Goal: Transaction & Acquisition: Purchase product/service

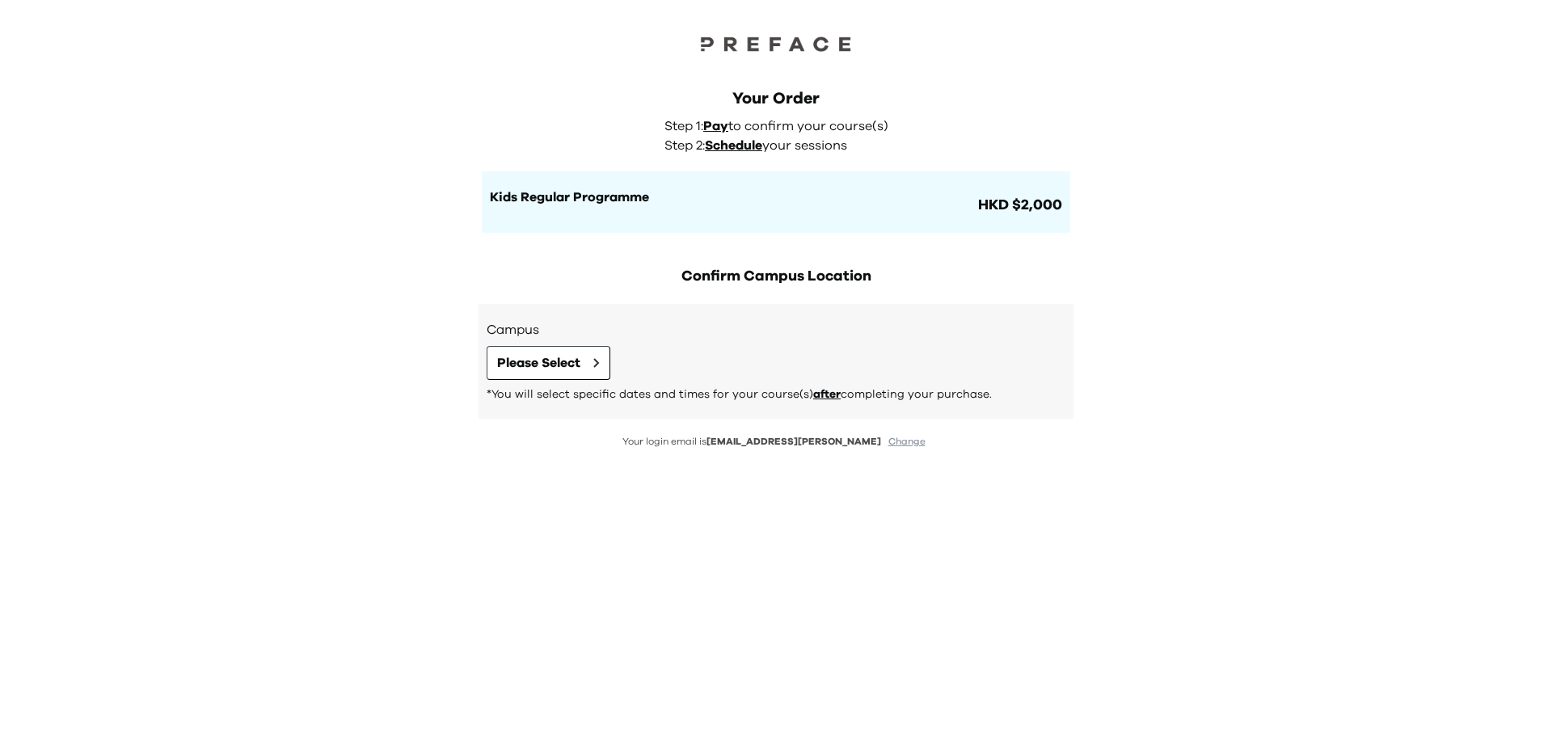
scroll to position [69, 0]
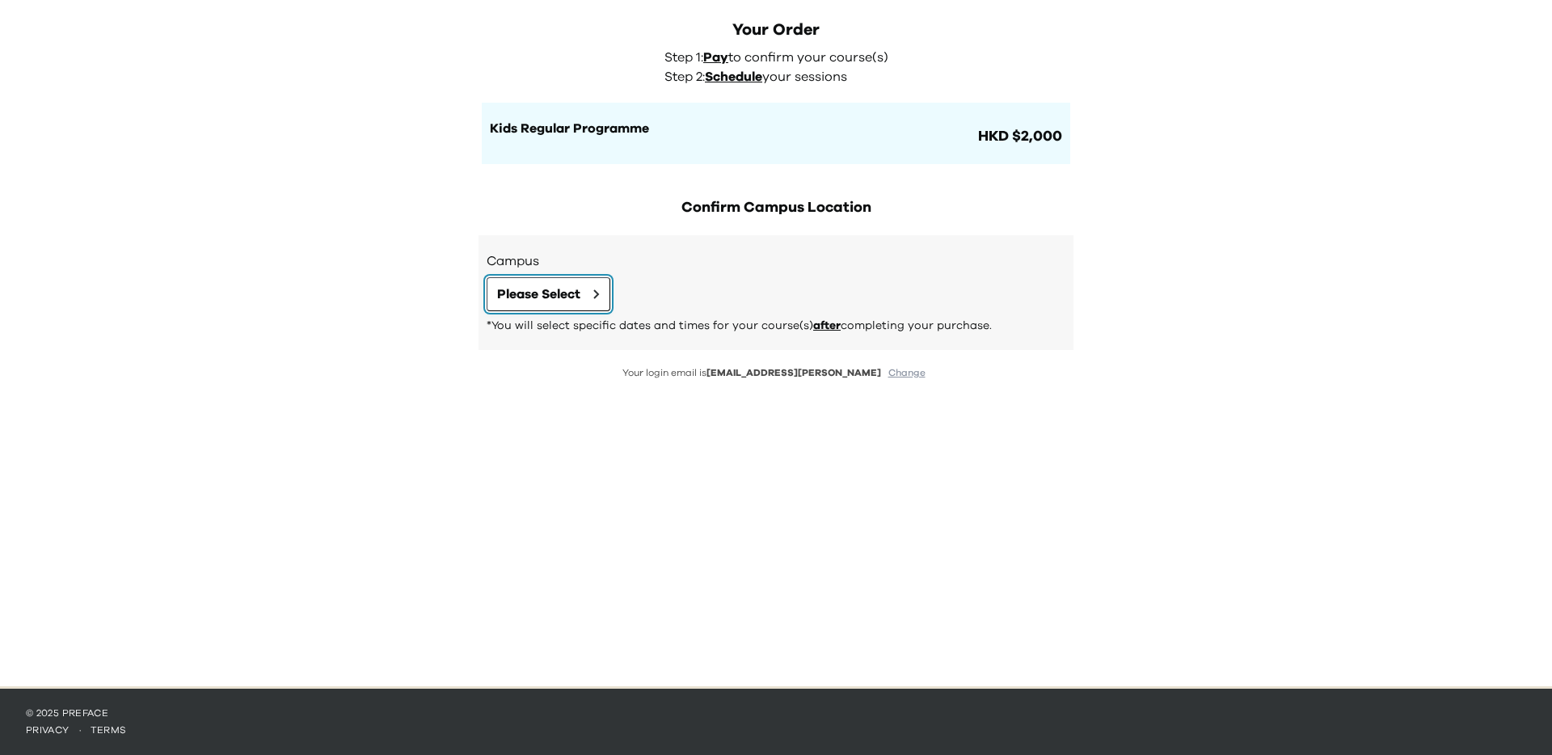
click at [562, 293] on span "Please Select" at bounding box center [538, 293] width 83 height 19
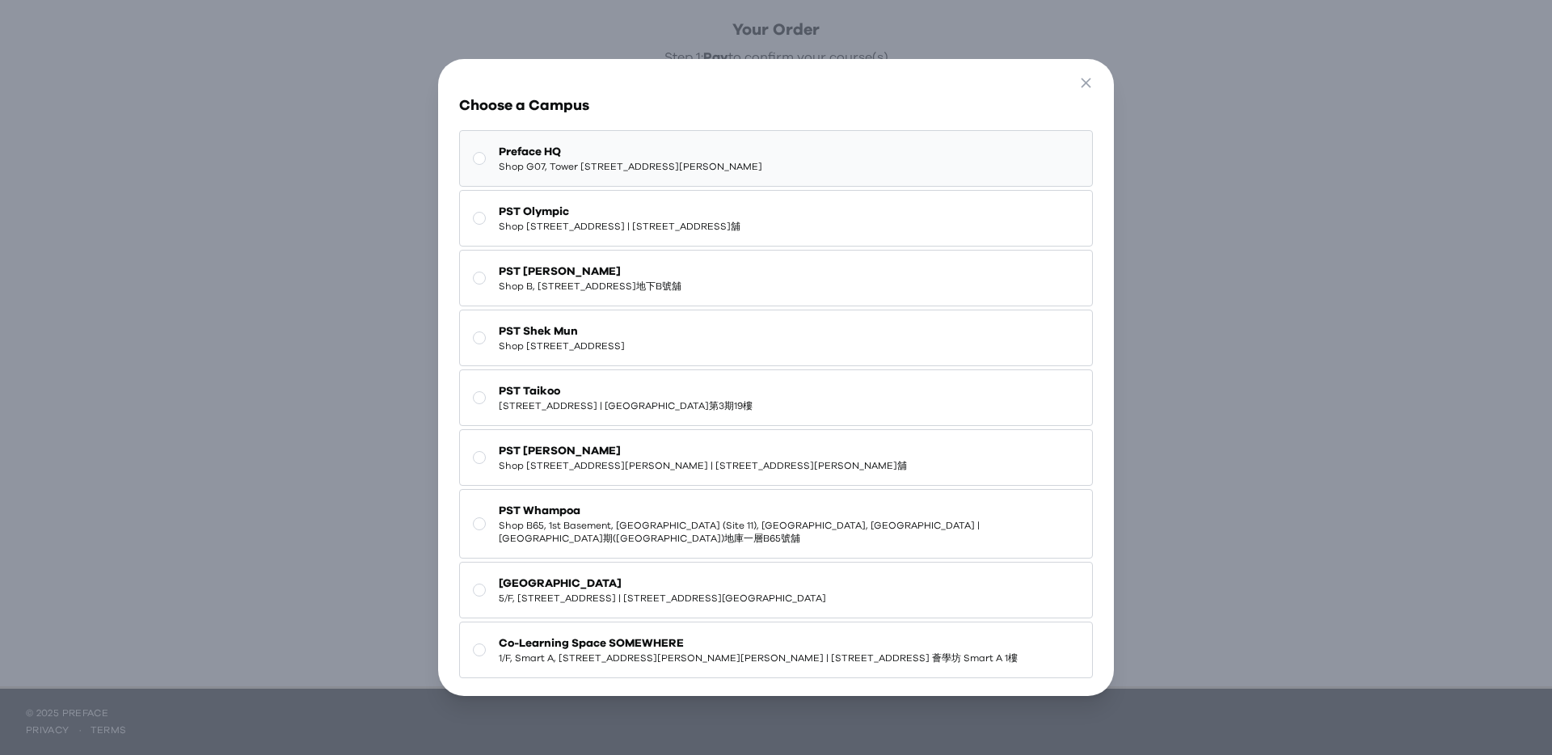
click at [762, 170] on span "Shop G07, Tower 535, 535 Jaffe Road, Causeway Bay | 銅鑼灣謝斐道535號Tower 535 地下G07號舖" at bounding box center [630, 166] width 263 height 13
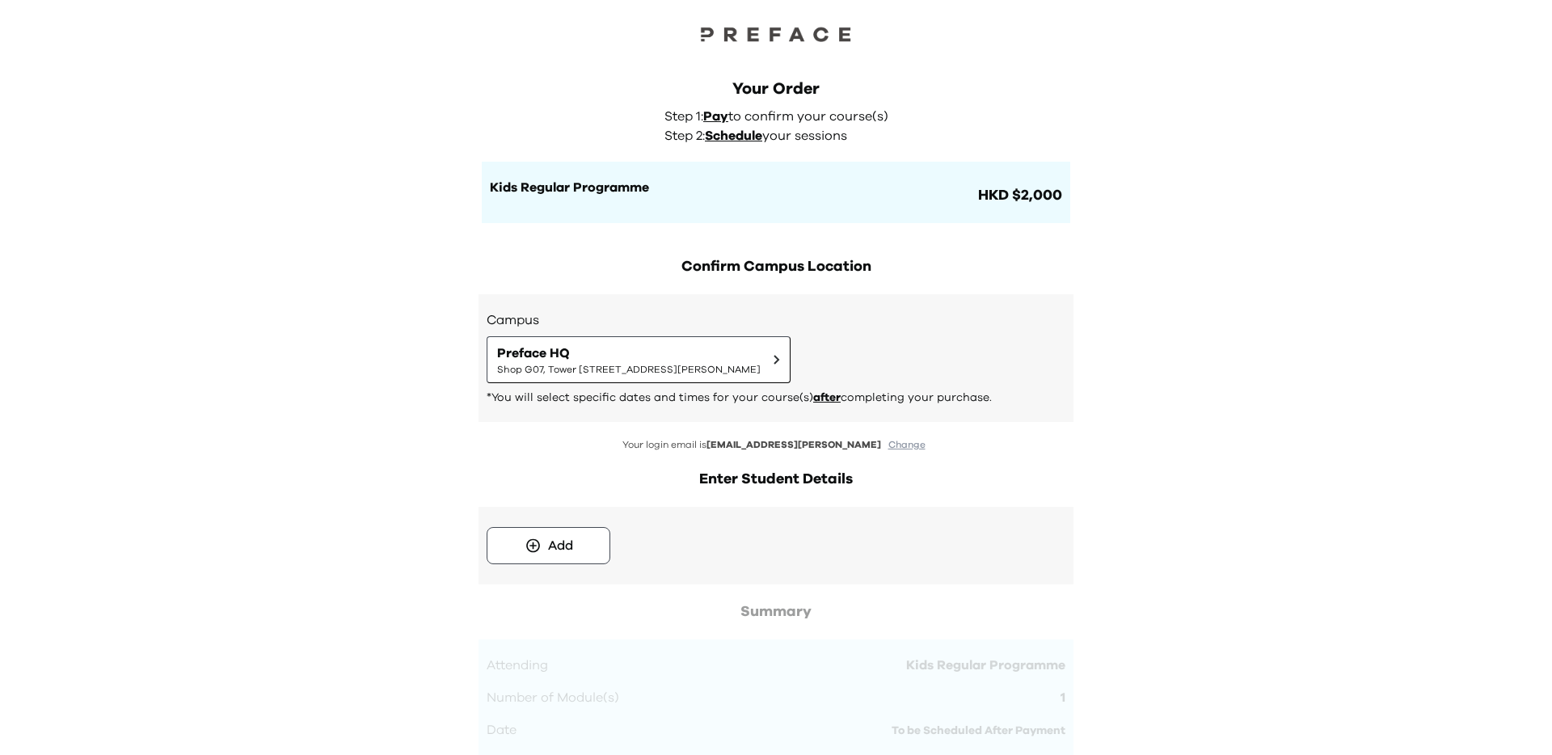
scroll to position [0, 0]
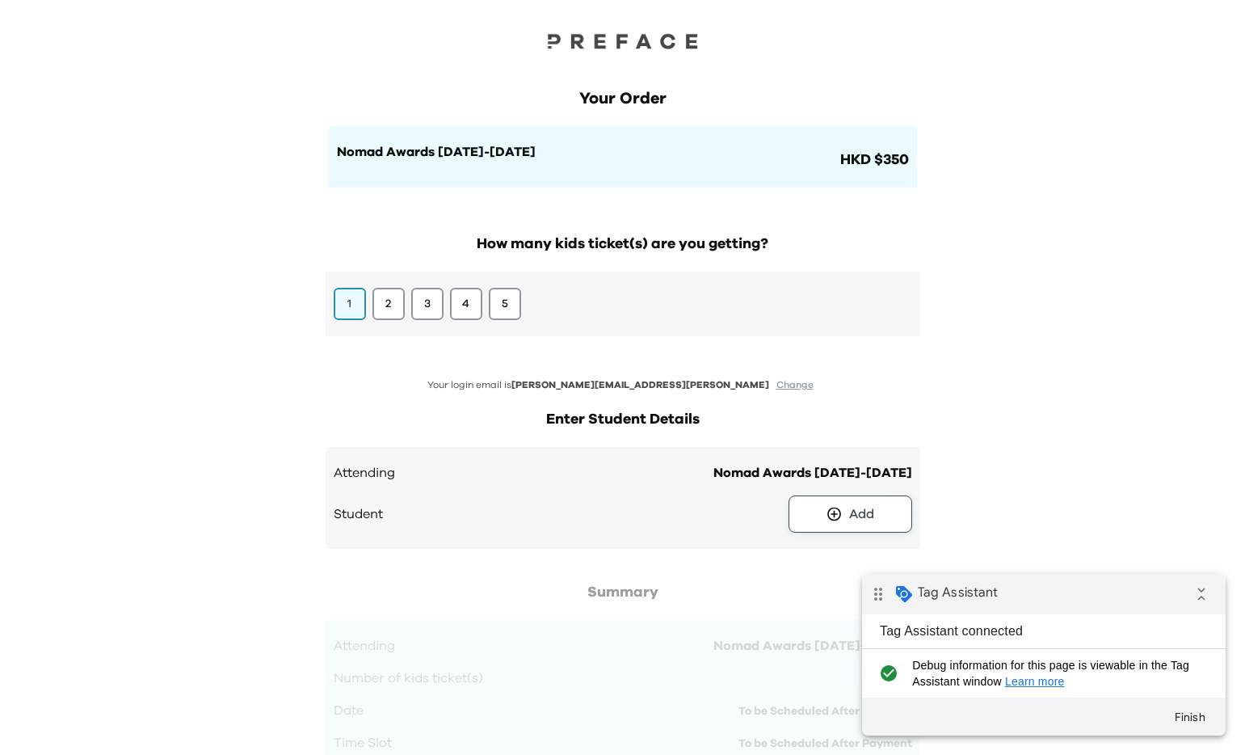
click at [872, 520] on div "Add" at bounding box center [861, 513] width 25 height 19
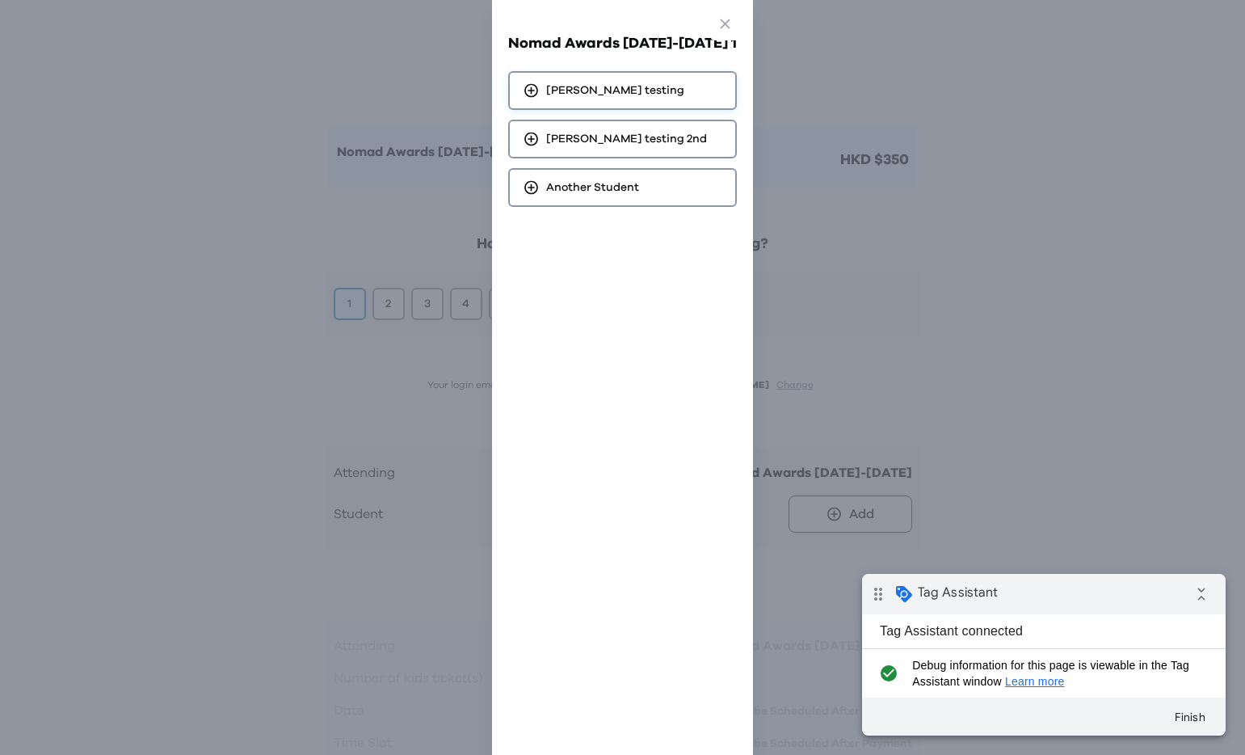
click at [653, 95] on div "[PERSON_NAME] testing" at bounding box center [622, 90] width 229 height 39
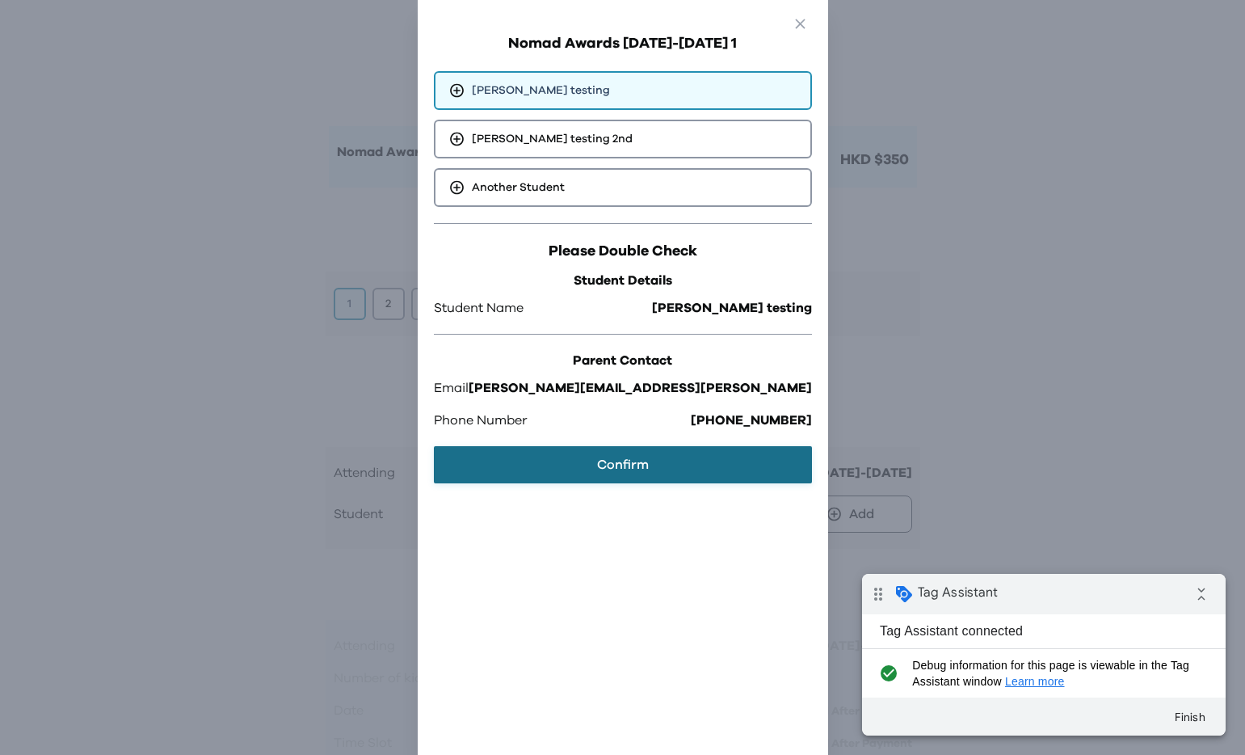
click at [628, 466] on button "Confirm" at bounding box center [623, 464] width 378 height 37
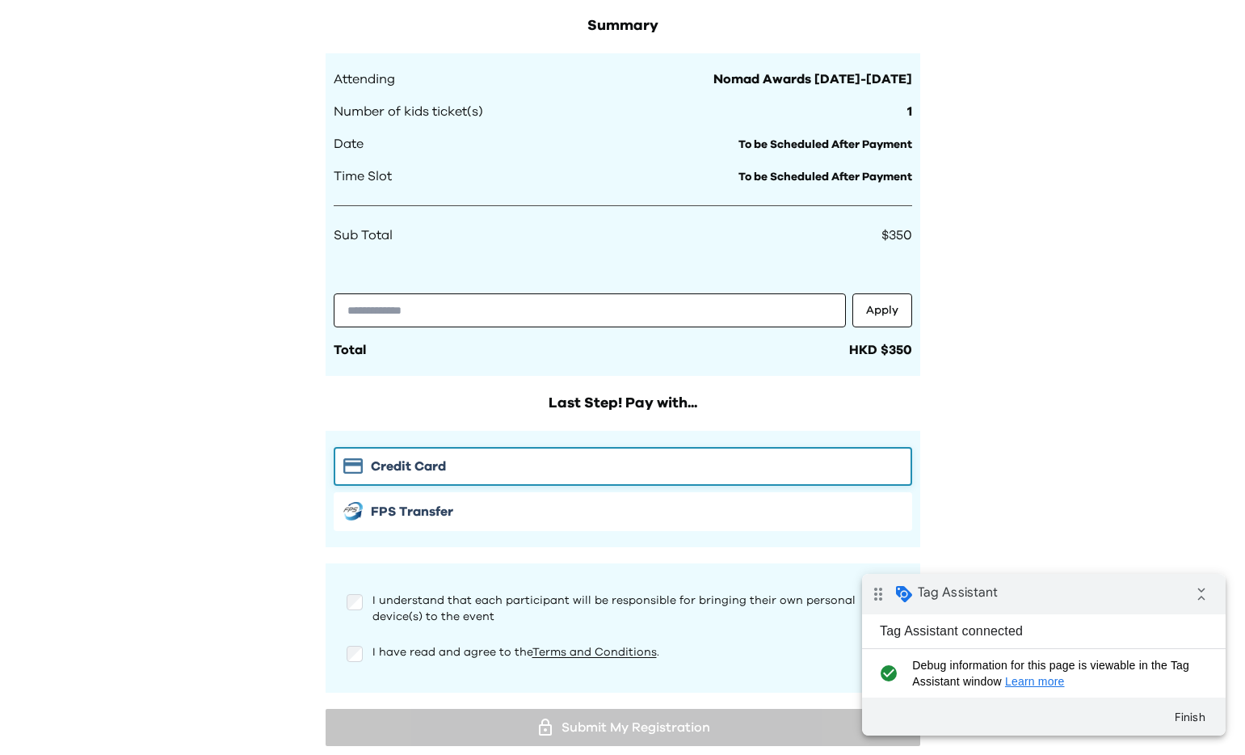
scroll to position [606, 0]
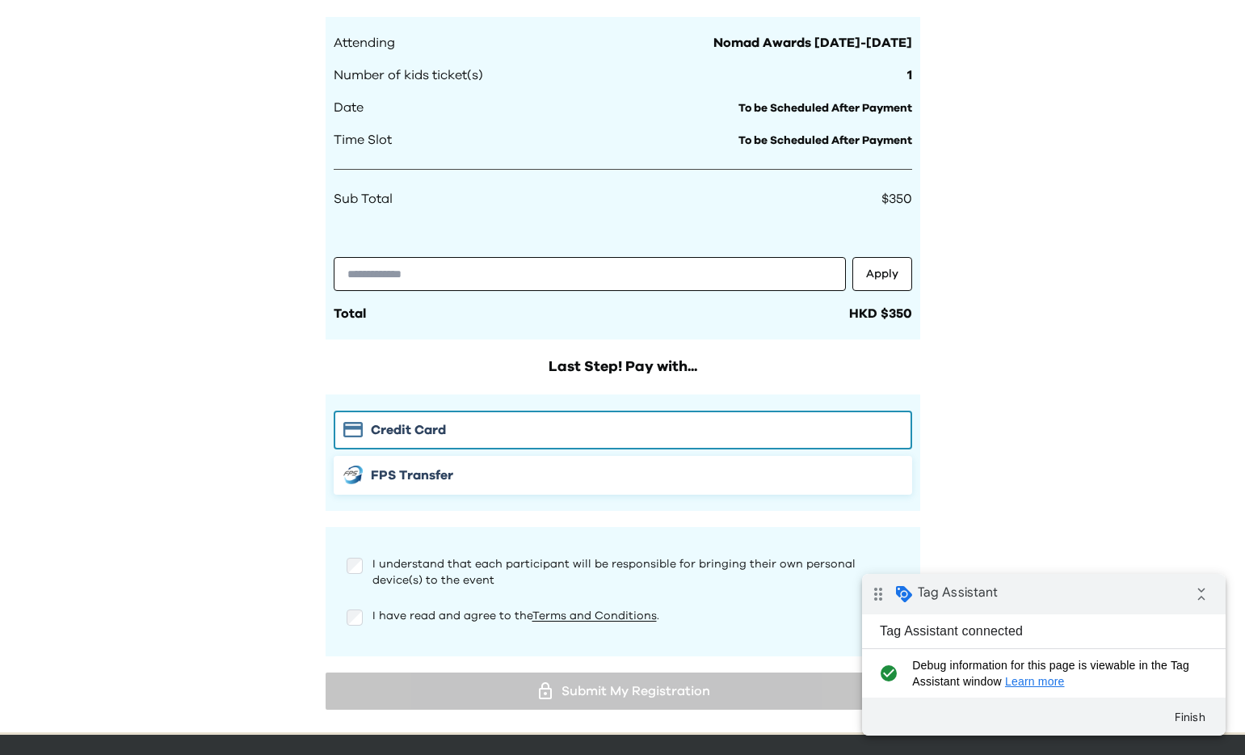
click at [399, 474] on span "FPS Transfer" at bounding box center [412, 474] width 82 height 19
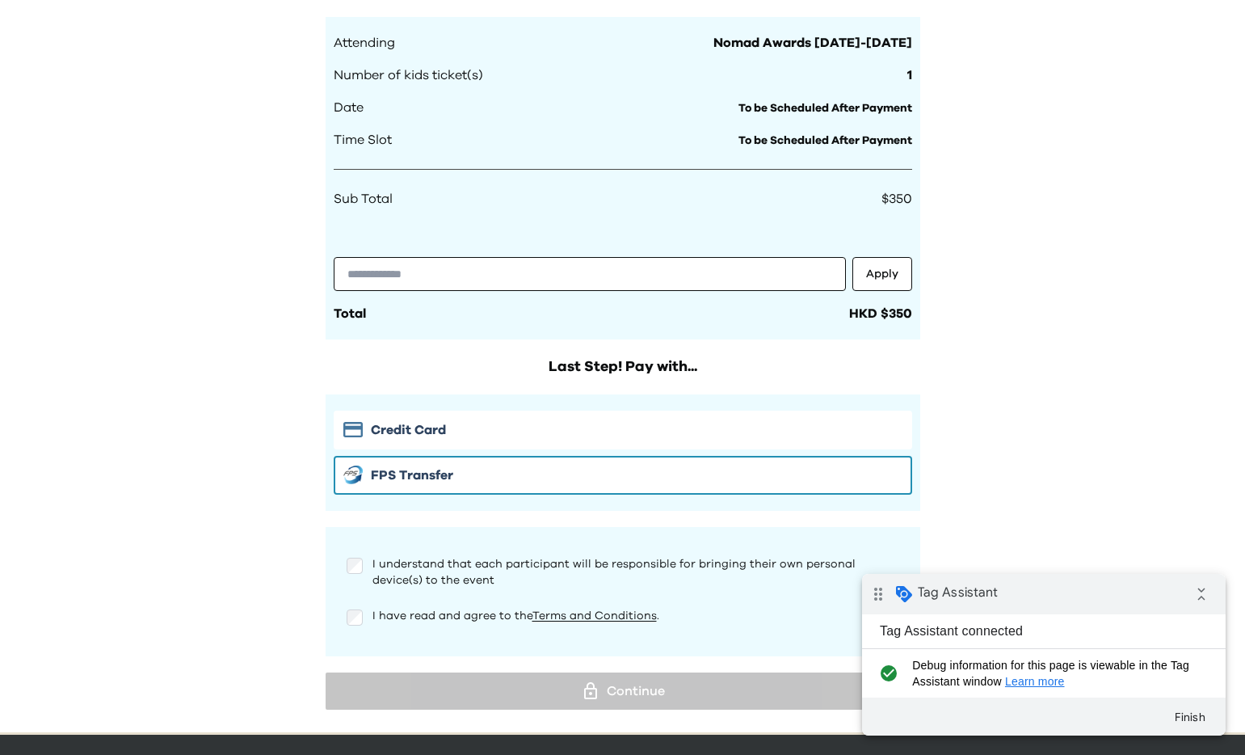
click at [345, 613] on div "I have read and agree to the Terms and Conditions ." at bounding box center [623, 624] width 579 height 32
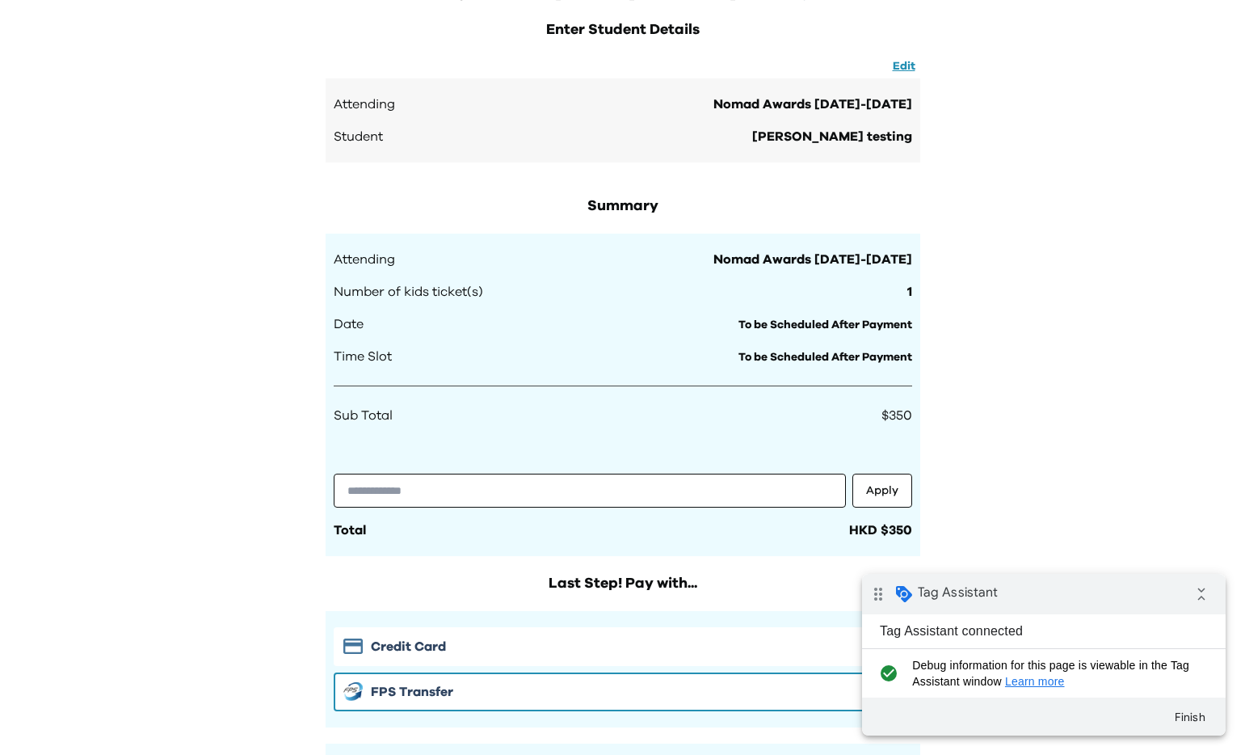
scroll to position [652, 0]
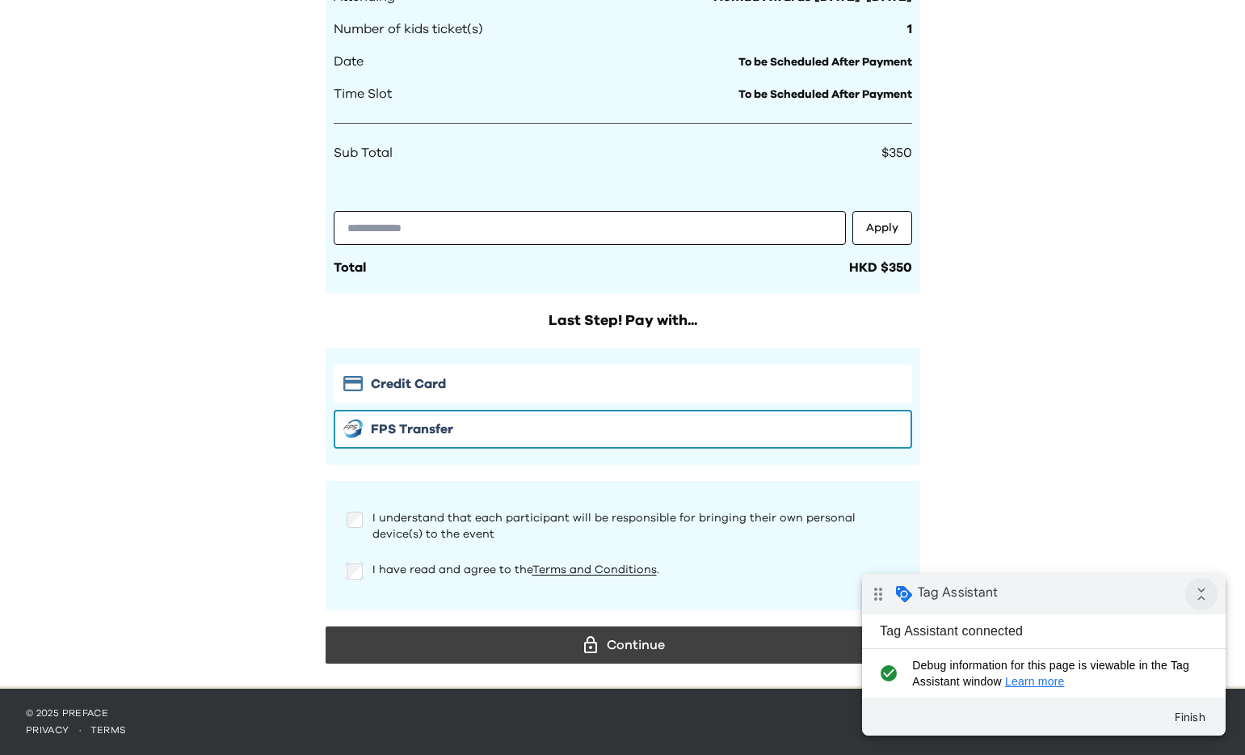
click at [1204, 591] on icon "collapse_all" at bounding box center [1202, 594] width 32 height 32
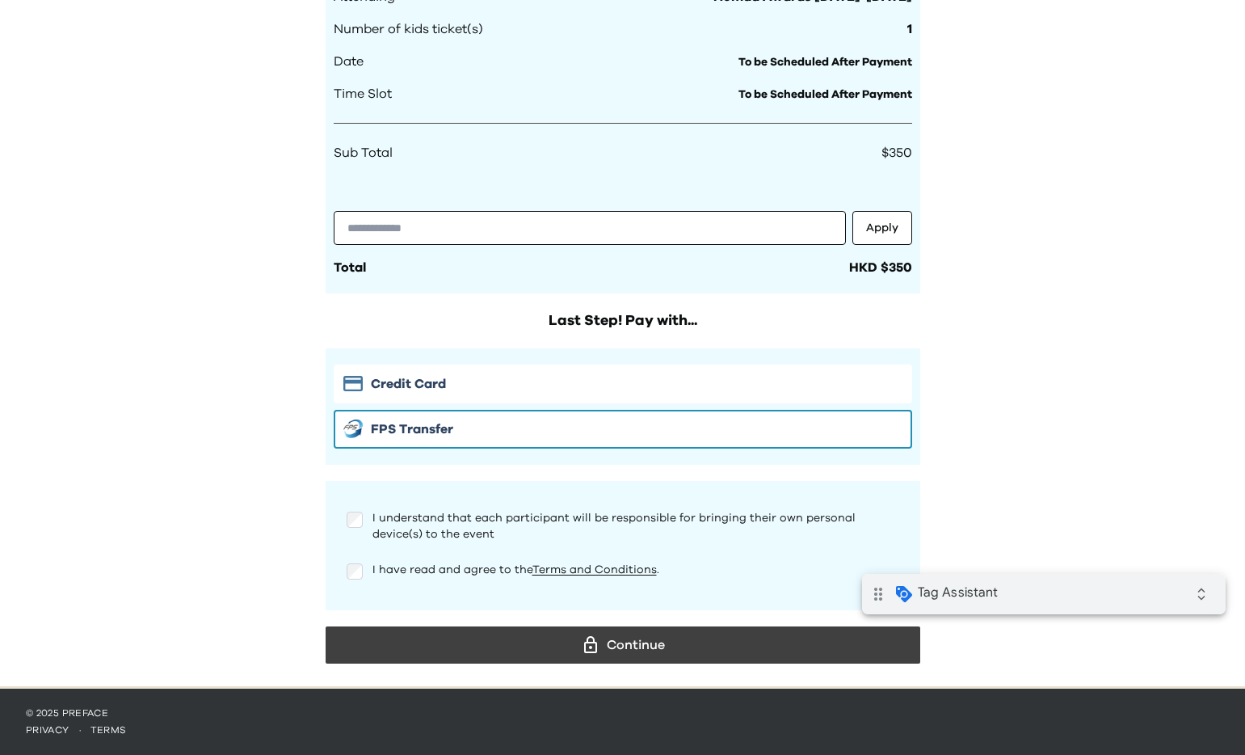
drag, startPoint x: 689, startPoint y: 642, endPoint x: 885, endPoint y: 488, distance: 249.1
click at [689, 642] on div "Continue" at bounding box center [623, 645] width 569 height 24
